Goal: Task Accomplishment & Management: Manage account settings

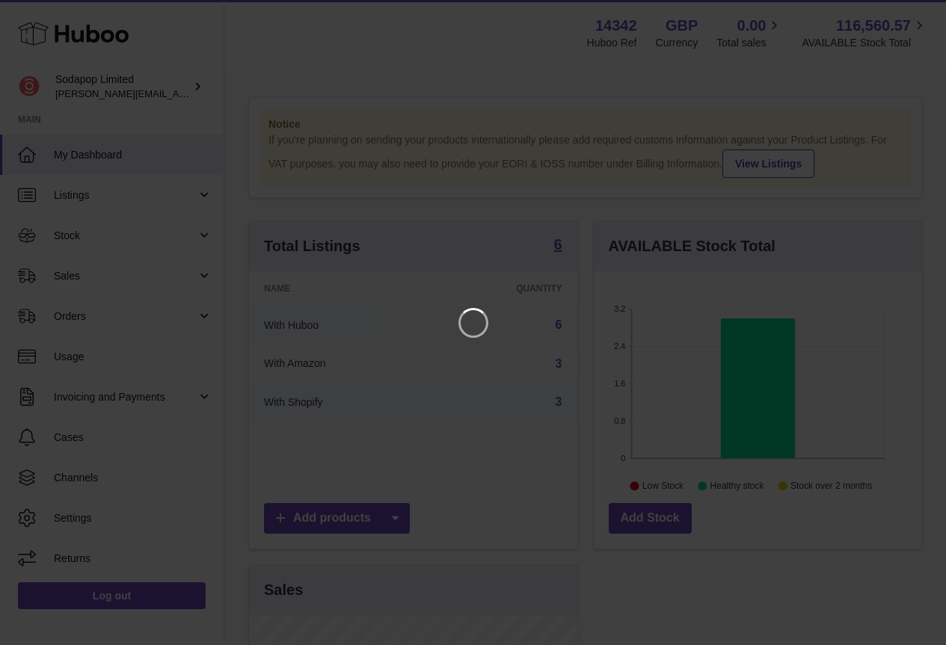
scroll to position [233, 333]
click at [922, 10] on icon "Close" at bounding box center [918, 13] width 12 height 12
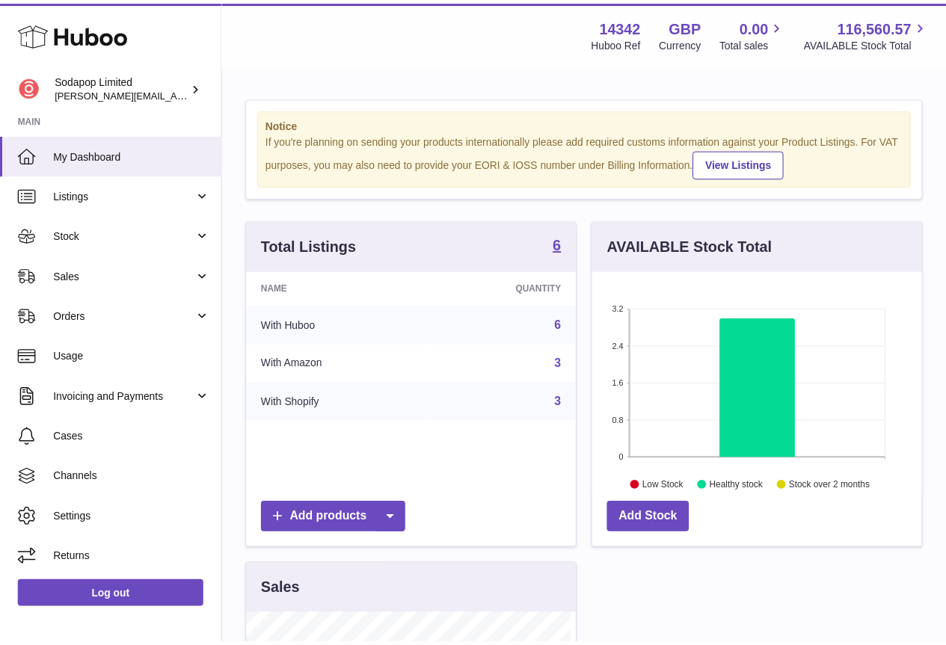
scroll to position [747380, 747285]
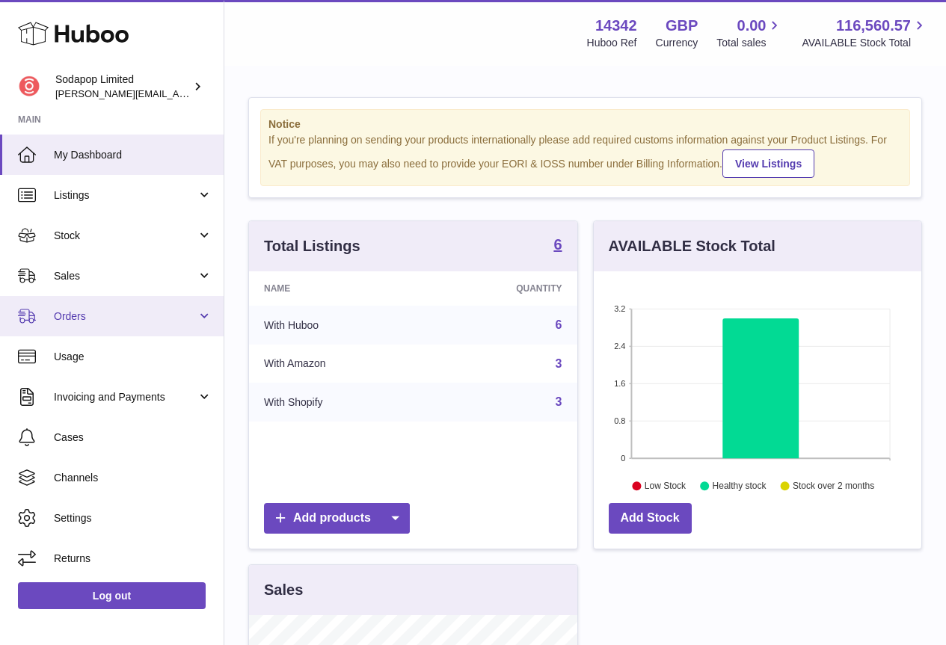
click at [86, 310] on span "Orders" at bounding box center [125, 317] width 143 height 14
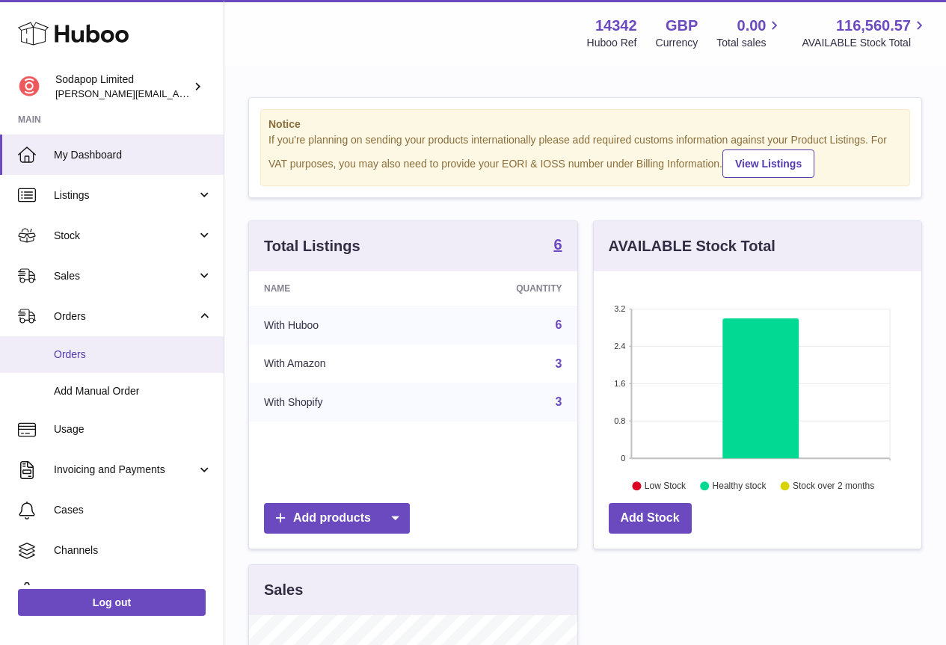
click at [82, 357] on span "Orders" at bounding box center [133, 355] width 158 height 14
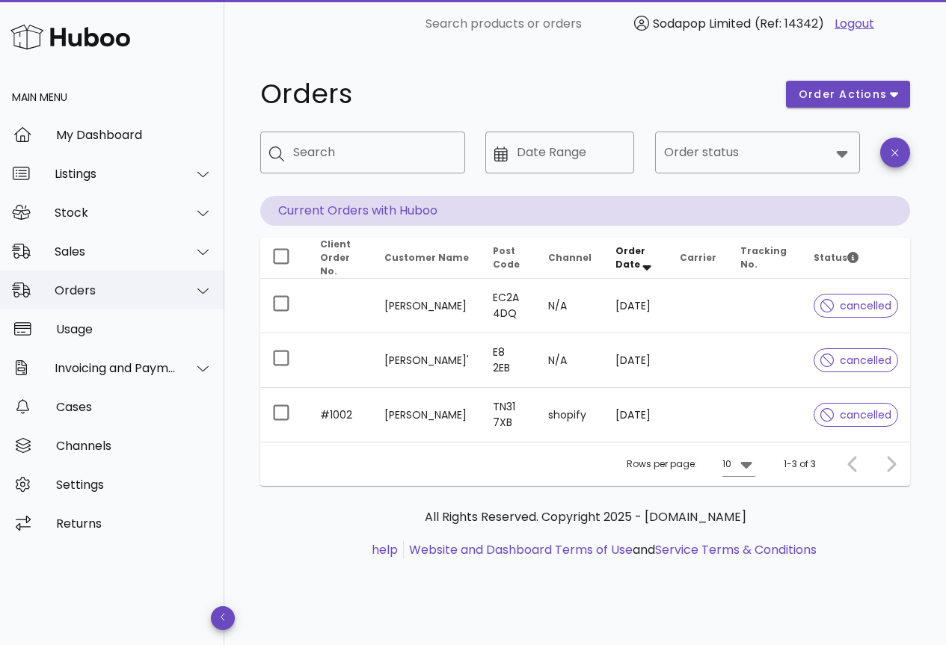
click at [193, 295] on div at bounding box center [194, 290] width 36 height 37
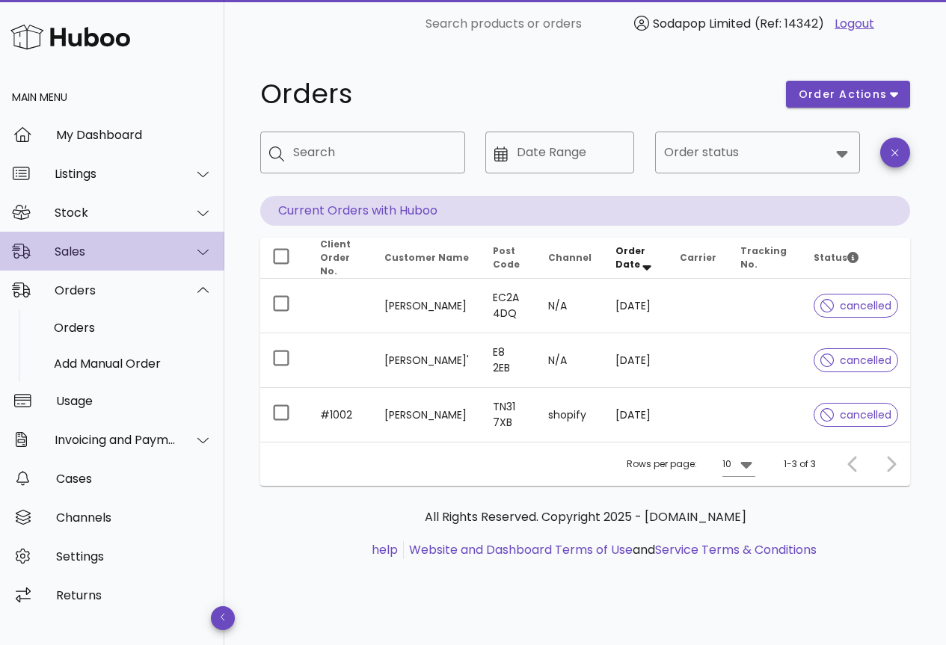
click at [164, 253] on div "Sales" at bounding box center [116, 251] width 122 height 14
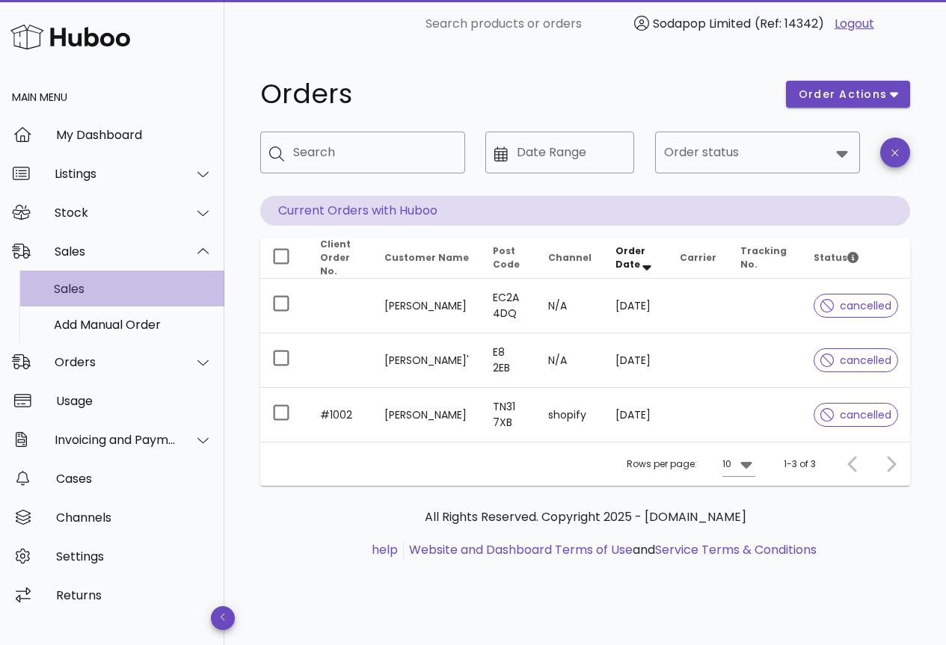
click at [77, 292] on div "Sales" at bounding box center [133, 289] width 158 height 14
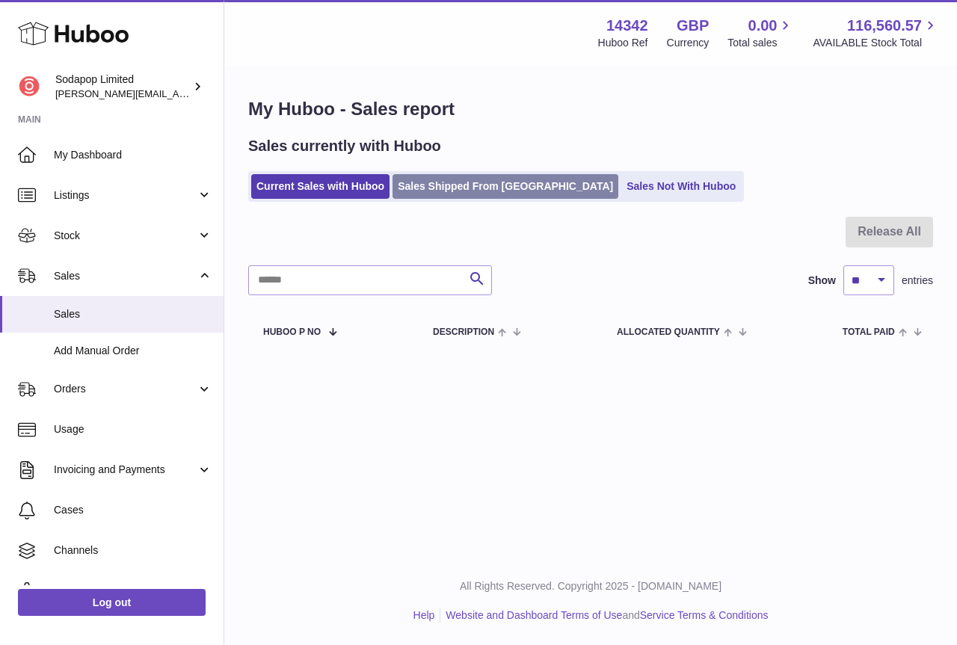
click at [457, 187] on link "Sales Shipped From [GEOGRAPHIC_DATA]" at bounding box center [505, 186] width 226 height 25
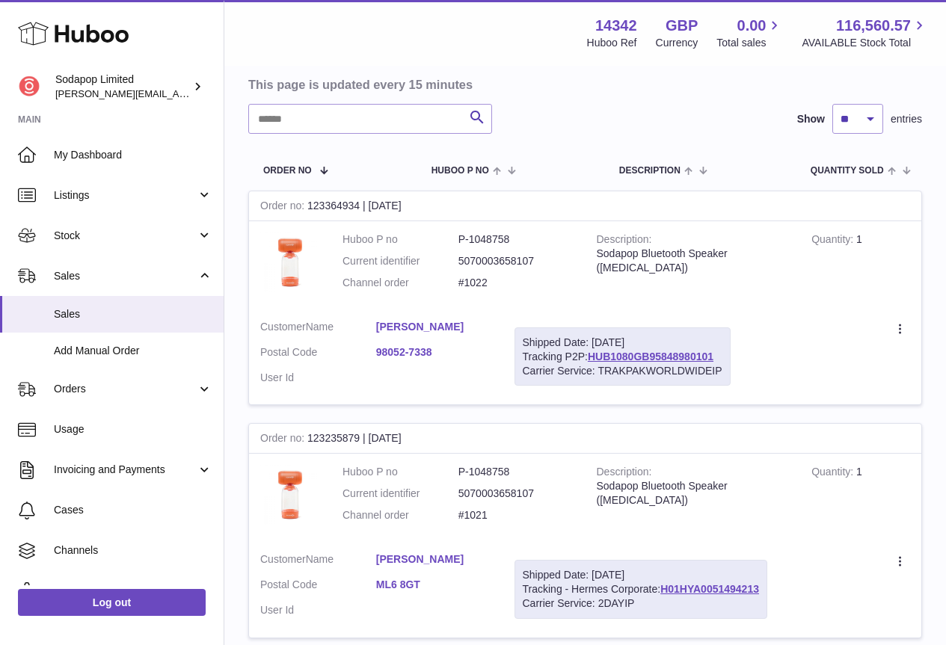
scroll to position [150, 0]
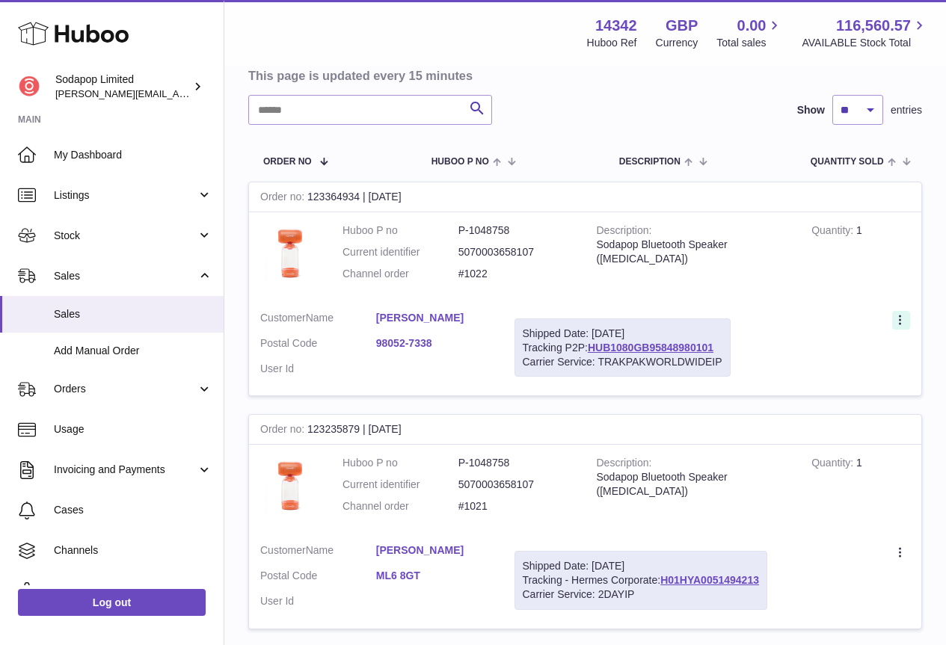
click at [899, 323] on icon at bounding box center [901, 321] width 17 height 15
click at [633, 347] on link "HUB1080GB95848980101" at bounding box center [651, 348] width 126 height 12
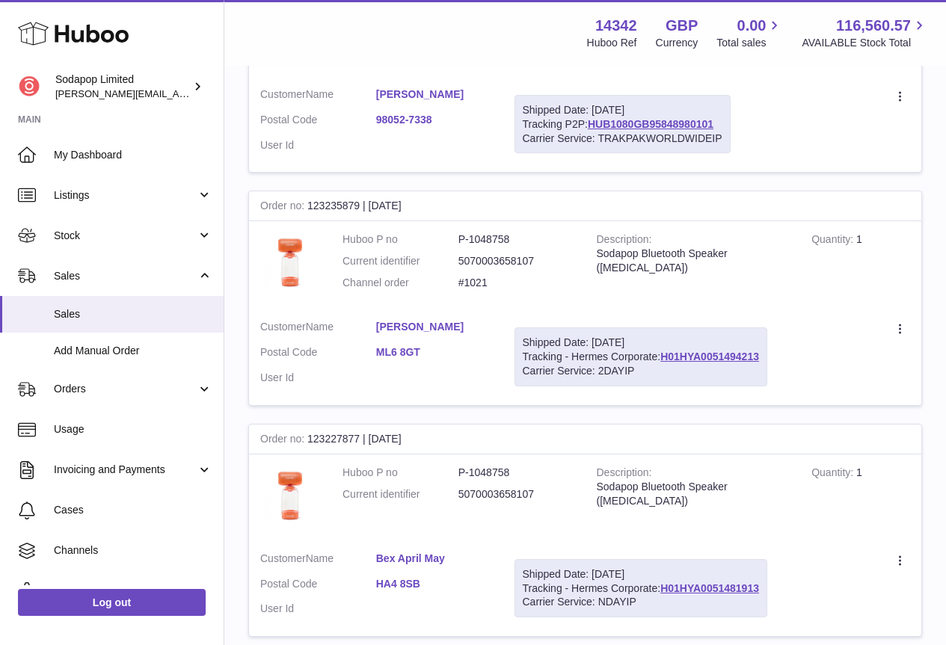
scroll to position [374, 0]
drag, startPoint x: 365, startPoint y: 94, endPoint x: 472, endPoint y: 95, distance: 106.9
click at [472, 95] on dl "Customer Name Harshita Bhatnagar Postal Code 98052-7338 User Id" at bounding box center [376, 123] width 232 height 73
copy dl "Harshita Bhatnagar"
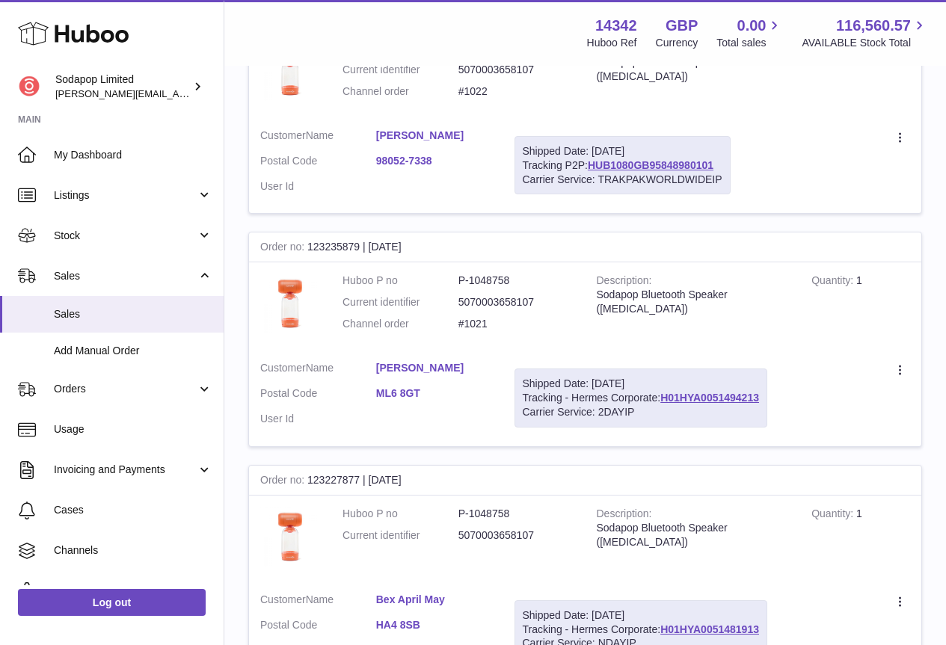
scroll to position [299, 0]
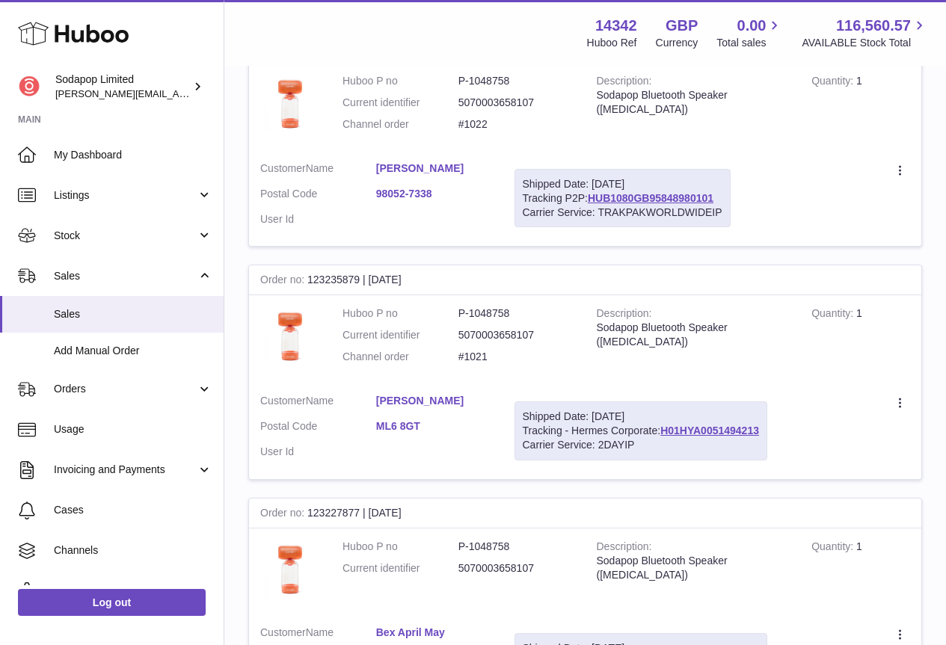
click at [434, 169] on link "Harshita Bhatnagar" at bounding box center [434, 168] width 116 height 14
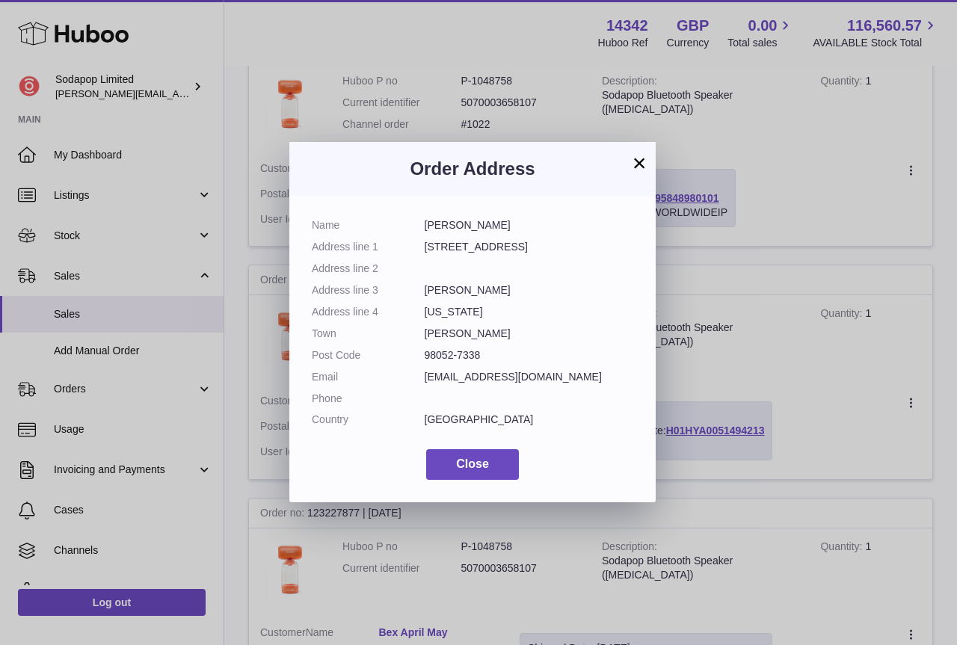
drag, startPoint x: 572, startPoint y: 381, endPoint x: 419, endPoint y: 381, distance: 153.3
click at [419, 381] on dl "Name Harshita Bhatnagar Address line 1 19380 NE 69th CIR UNIT 102 Address line …" at bounding box center [472, 326] width 321 height 216
copy dl "shuchitgandhi@gmail.com"
click at [635, 160] on button "×" at bounding box center [639, 163] width 18 height 18
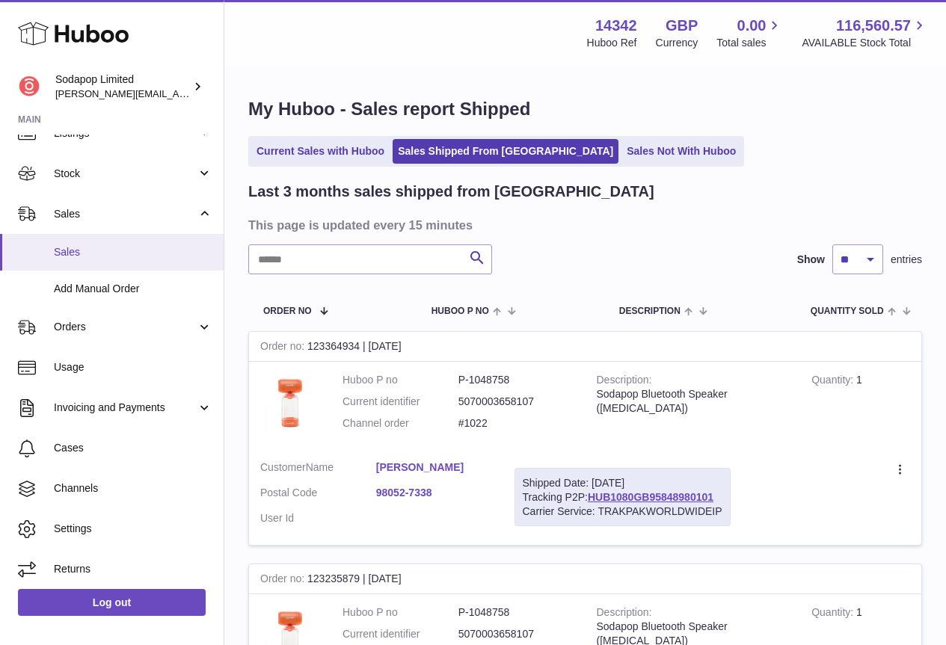
scroll to position [67, 0]
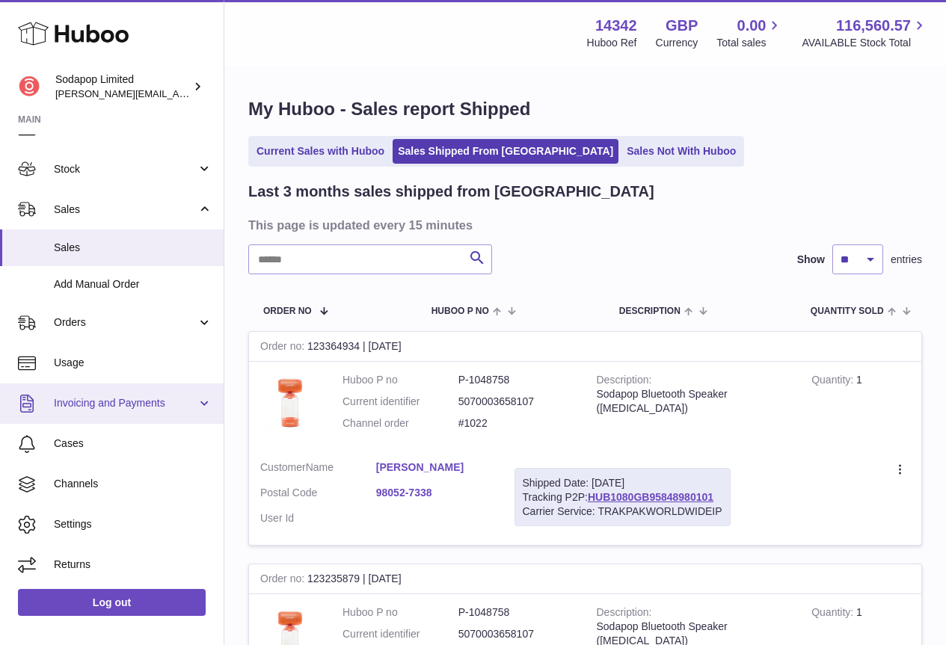
click at [108, 407] on span "Invoicing and Payments" at bounding box center [125, 403] width 143 height 14
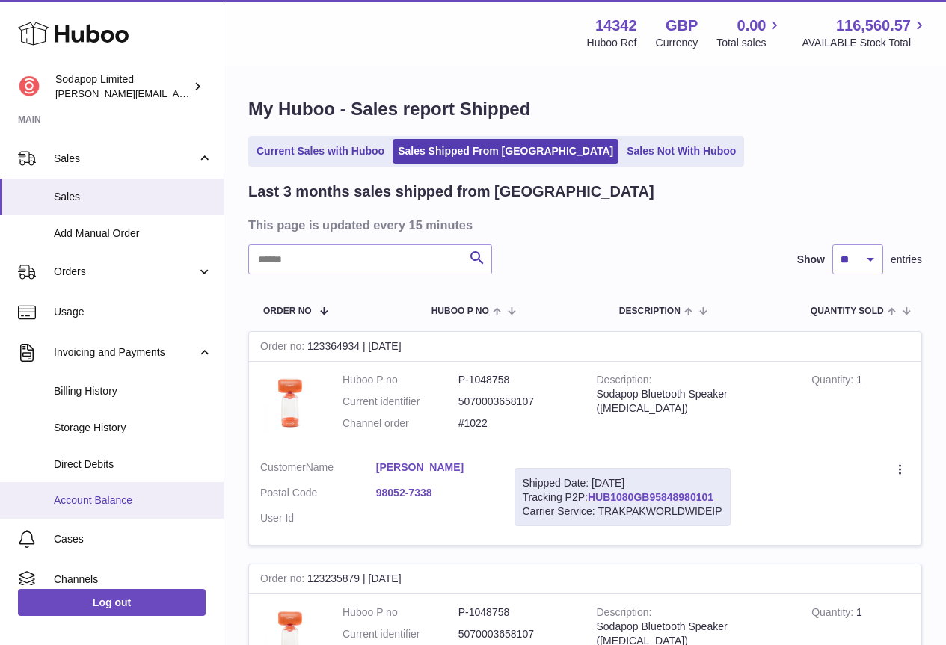
scroll to position [141, 0]
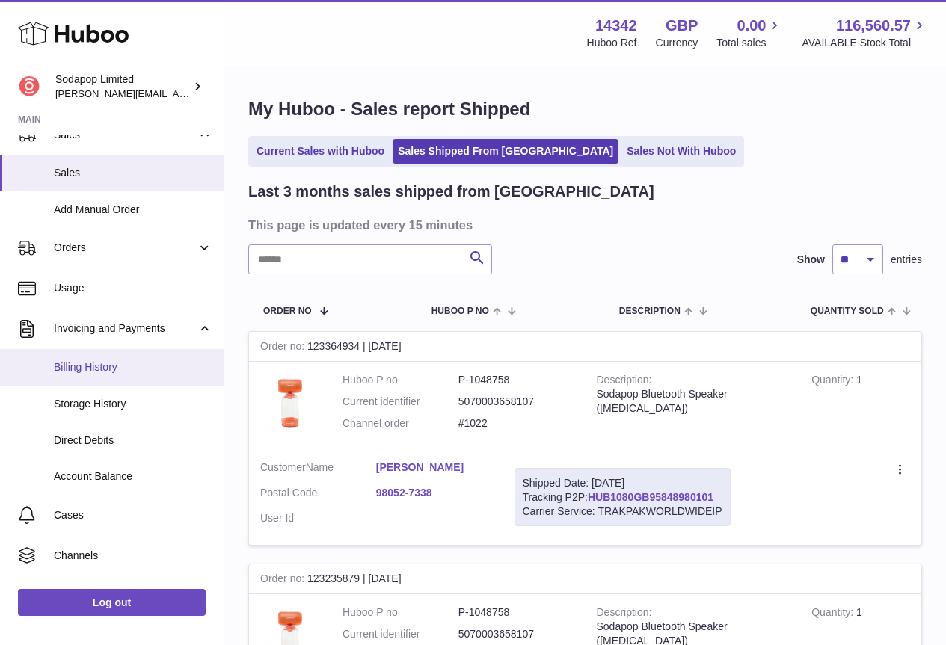
click at [102, 367] on span "Billing History" at bounding box center [133, 367] width 158 height 14
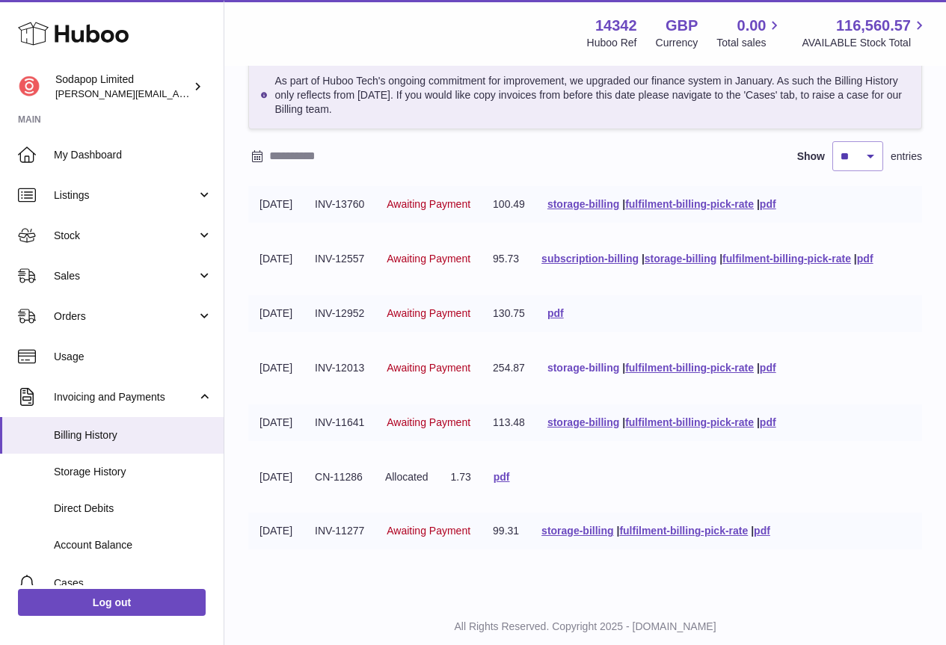
scroll to position [115, 0]
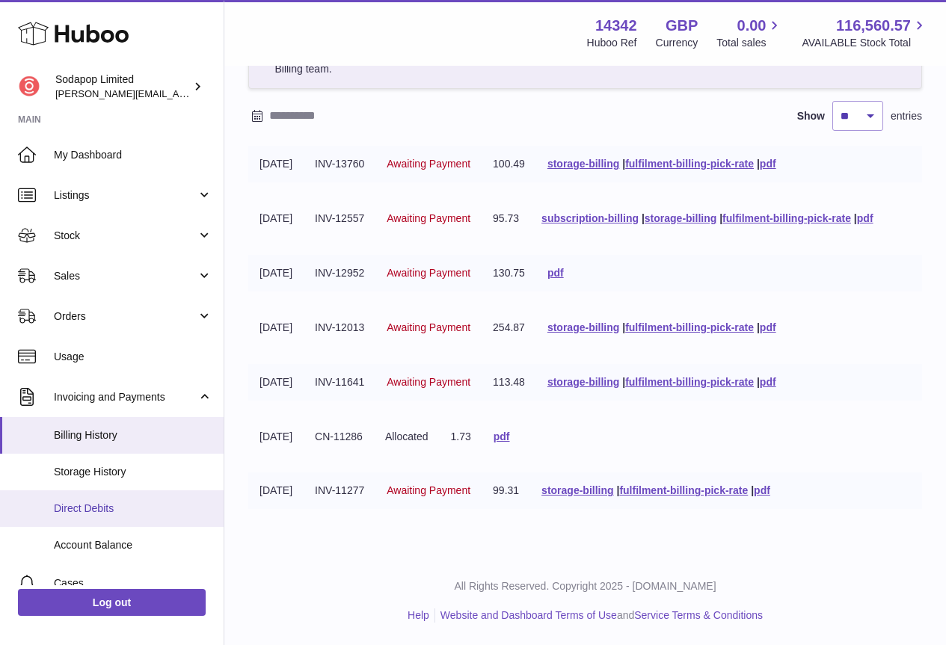
click at [96, 507] on span "Direct Debits" at bounding box center [133, 509] width 158 height 14
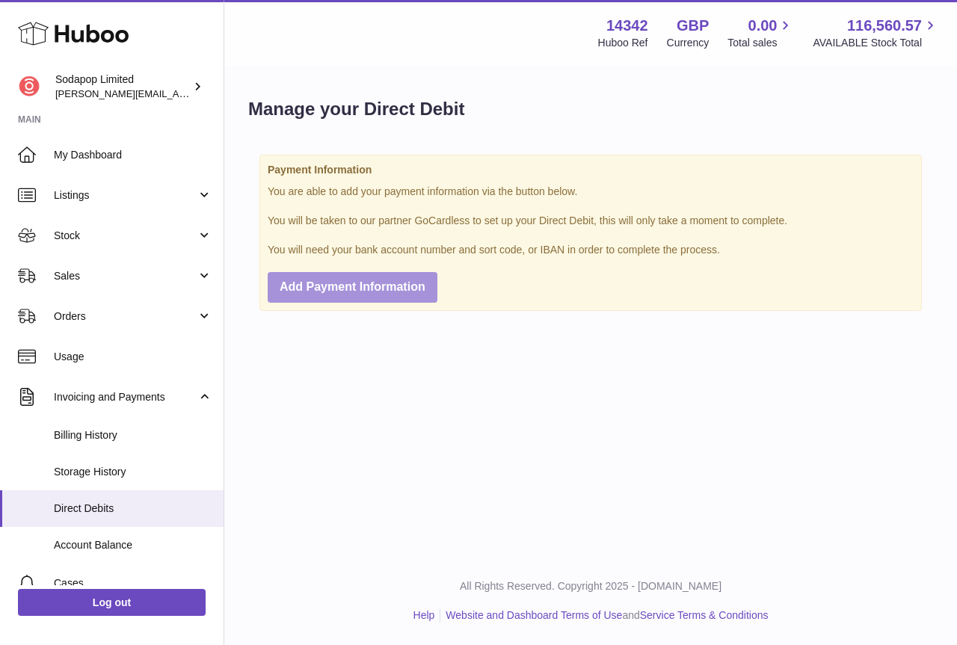
click at [378, 288] on span "Add Payment Information" at bounding box center [353, 286] width 146 height 13
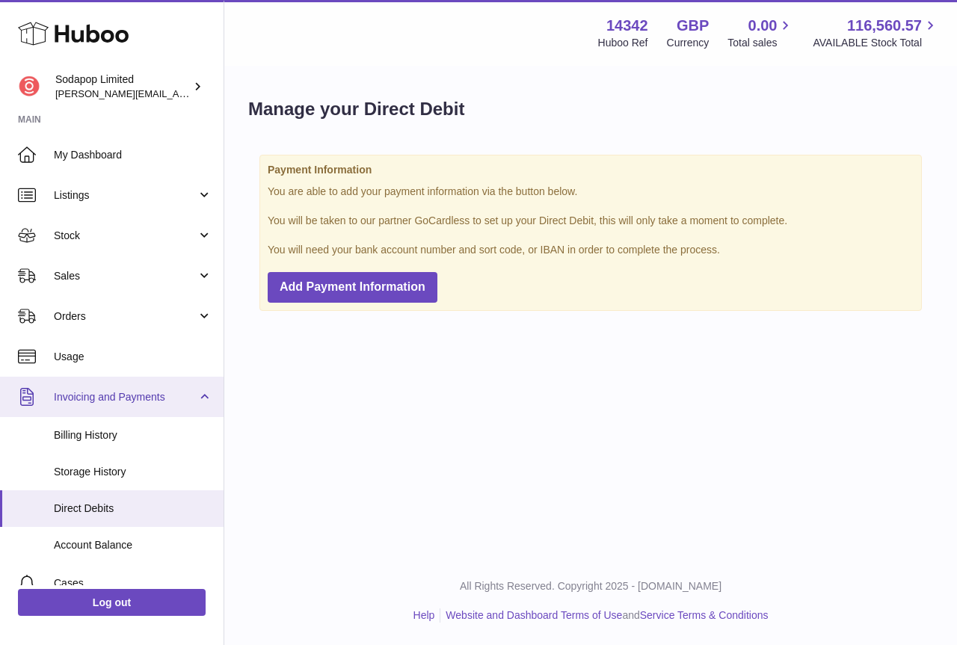
click at [102, 401] on span "Invoicing and Payments" at bounding box center [125, 397] width 143 height 14
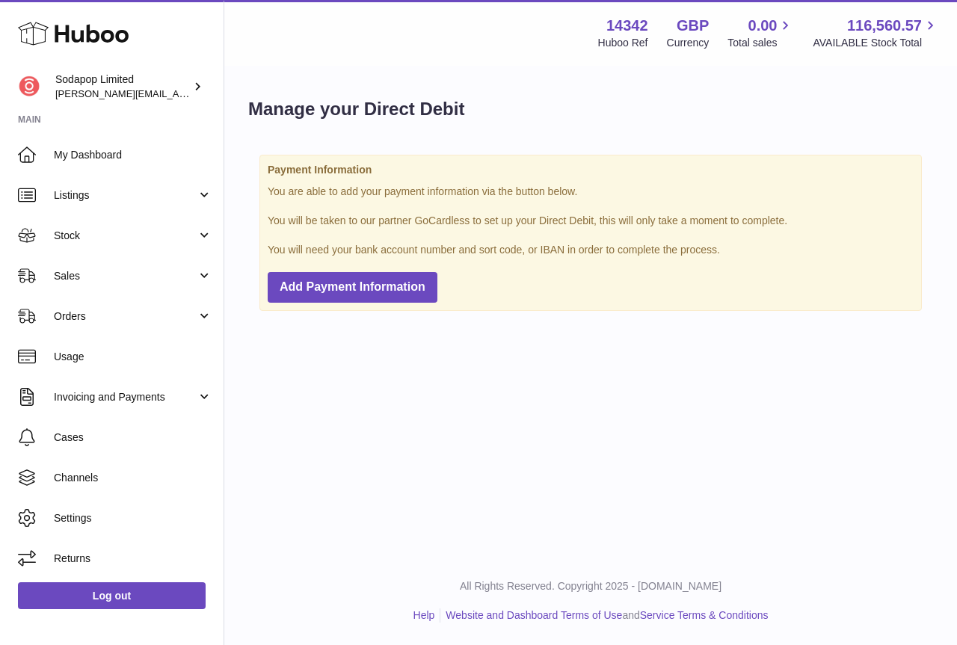
click at [99, 436] on span "Cases" at bounding box center [133, 438] width 158 height 14
click at [92, 401] on span "Invoicing and Payments" at bounding box center [125, 397] width 143 height 14
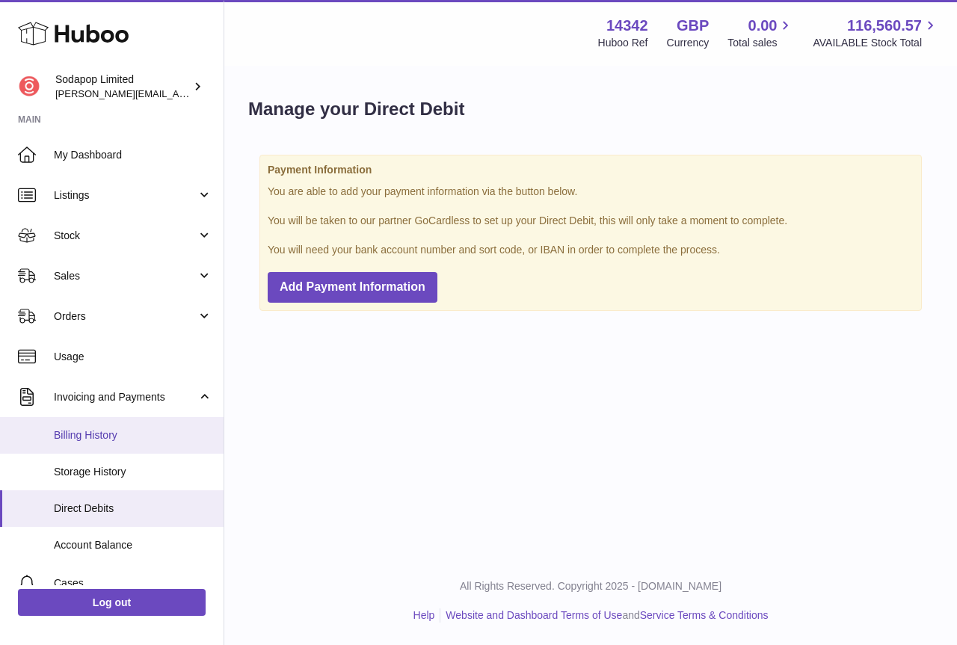
click at [82, 431] on span "Billing History" at bounding box center [133, 435] width 158 height 14
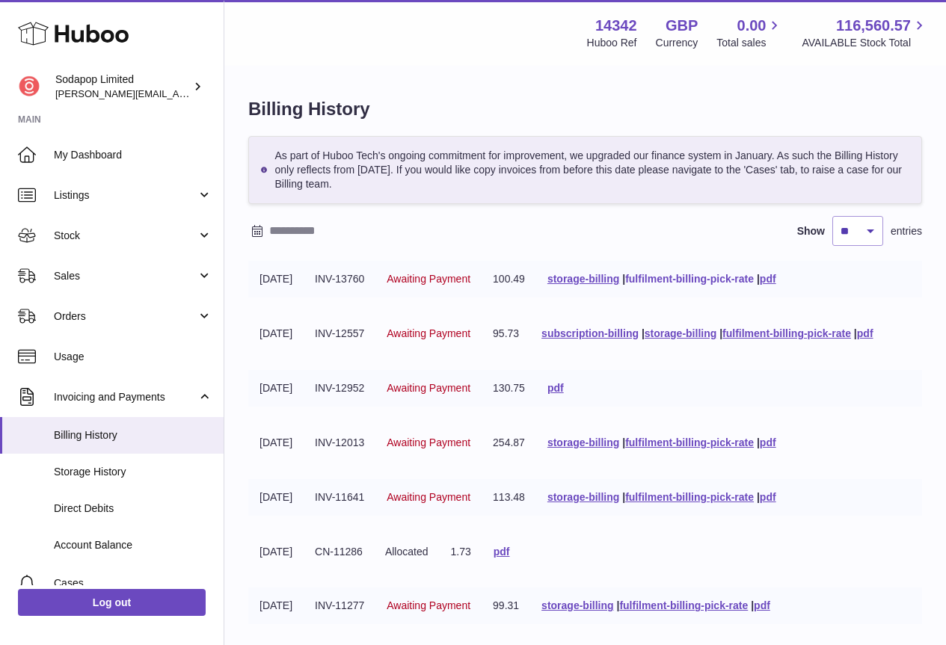
click at [647, 276] on link "fulfilment-billing-pick-rate" at bounding box center [689, 279] width 129 height 12
click at [638, 334] on link "subscription-billing" at bounding box center [589, 333] width 97 height 12
click at [873, 333] on link "pdf" at bounding box center [865, 333] width 16 height 12
